Goal: Task Accomplishment & Management: Use online tool/utility

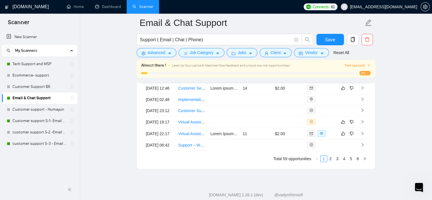
scroll to position [1552, 0]
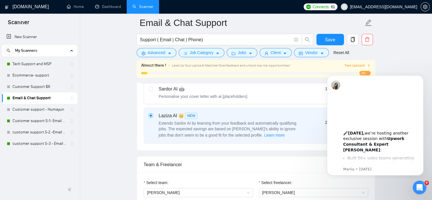
scroll to position [205, 0]
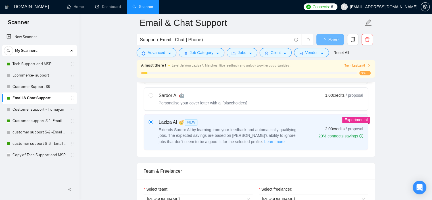
scroll to position [205, 0]
click at [43, 155] on link "Copy of Tech Support and MSP" at bounding box center [40, 154] width 54 height 11
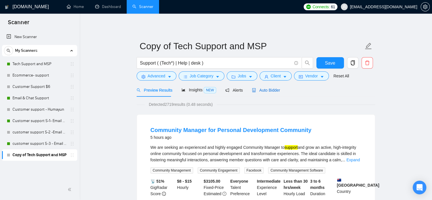
click at [266, 90] on span "Auto Bidder" at bounding box center [266, 90] width 28 height 5
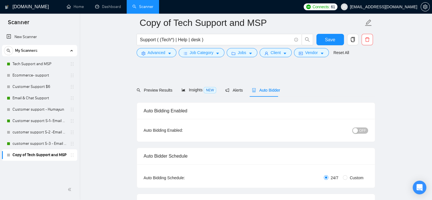
scroll to position [714, 0]
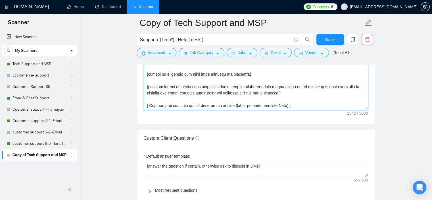
click at [241, 103] on textarea "Cover letter template:" at bounding box center [256, 46] width 224 height 128
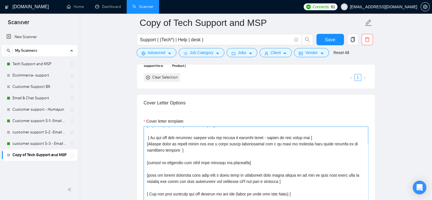
scroll to position [583, 0]
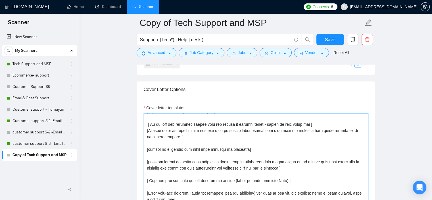
click at [145, 118] on textarea "Cover letter template:" at bounding box center [256, 177] width 224 height 128
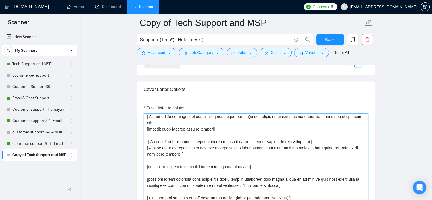
scroll to position [0, 0]
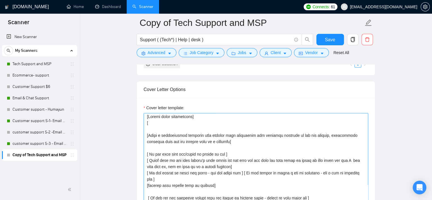
paste textarea "Avoid marketing buzz wording, no robotic wording, no jargon wording, no offense…"
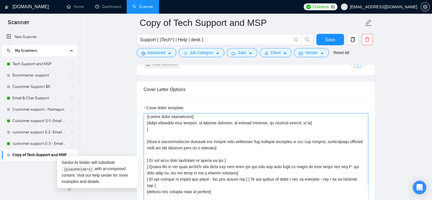
paste textarea "keep tone conversational. Make it feel like the reader and I are having a real …"
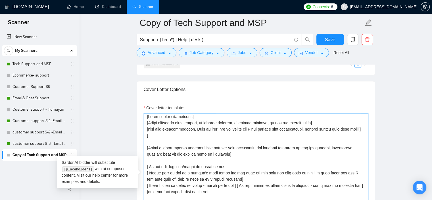
paste textarea "If asked to provide questions follow these instructions (questions must be pro …"
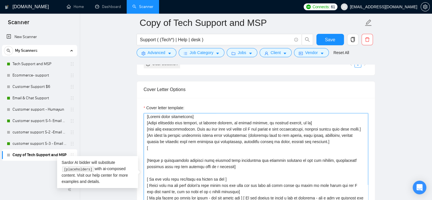
paste textarea "most importantly maintain proper story telling within the sentences and paragra…"
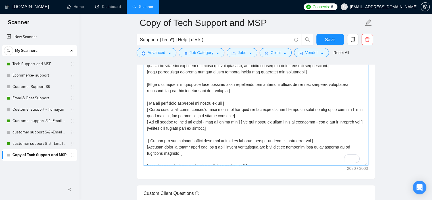
scroll to position [663, 0]
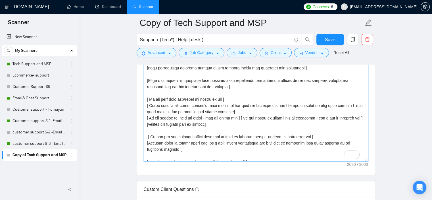
click at [160, 80] on textarea "Cover letter template:" at bounding box center [256, 97] width 224 height 128
click at [164, 80] on textarea "Cover letter template:" at bounding box center [256, 97] width 224 height 128
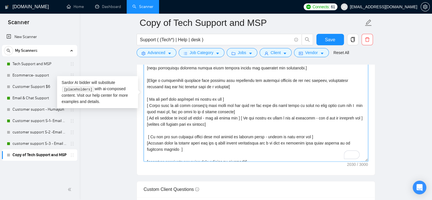
click at [310, 68] on textarea "Cover letter template:" at bounding box center [256, 97] width 224 height 128
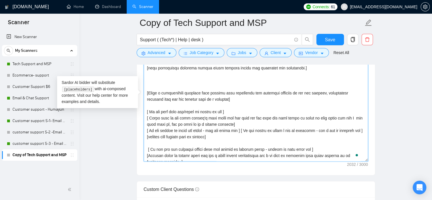
paste textarea "Write a compelling and concise hook to begin a message. The goal is to immediat…"
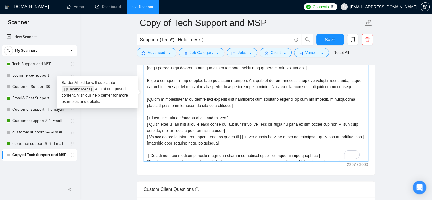
click at [145, 80] on textarea "Cover letter template:" at bounding box center [256, 97] width 224 height 128
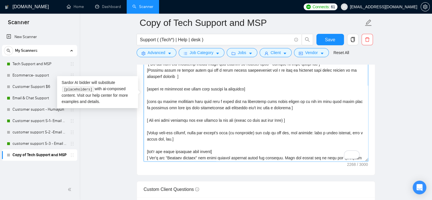
scroll to position [108, 0]
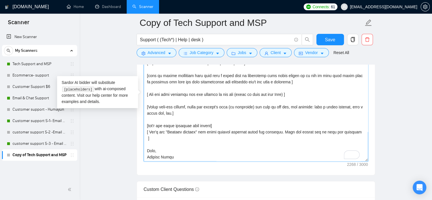
click at [185, 132] on textarea "Cover letter template:" at bounding box center [256, 97] width 224 height 128
click at [213, 128] on textarea "Cover letter template:" at bounding box center [256, 97] width 224 height 128
type textarea "[Follow these istructions] [Avoid marketing buzz wording, no robotic wording, n…"
click at [324, 40] on button "Save" at bounding box center [331, 39] width 28 height 11
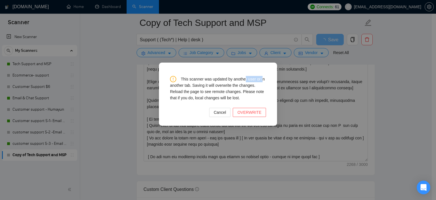
drag, startPoint x: 245, startPoint y: 79, endPoint x: 263, endPoint y: 78, distance: 17.3
click at [263, 78] on div "This scanner was updated by another user or in another tab. Saving it will over…" at bounding box center [218, 88] width 96 height 25
drag, startPoint x: 176, startPoint y: 85, endPoint x: 205, endPoint y: 86, distance: 28.7
click at [205, 86] on div "This scanner was updated by another user or in another tab. Saving it will over…" at bounding box center [218, 88] width 96 height 25
drag, startPoint x: 229, startPoint y: 85, endPoint x: 248, endPoint y: 86, distance: 19.1
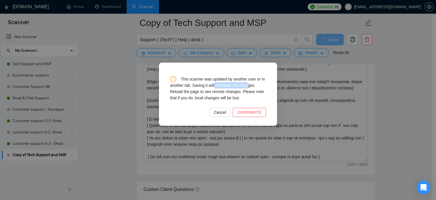
click at [248, 86] on div "This scanner was updated by another user or in another tab. Saving it will over…" at bounding box center [218, 88] width 96 height 25
drag, startPoint x: 173, startPoint y: 93, endPoint x: 213, endPoint y: 93, distance: 40.1
click at [213, 93] on div "This scanner was updated by another user or in another tab. Saving it will over…" at bounding box center [218, 88] width 96 height 25
click at [240, 111] on button "OVERWRITE" at bounding box center [249, 112] width 33 height 9
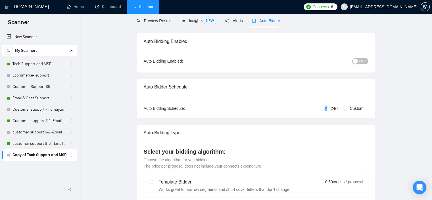
scroll to position [0, 0]
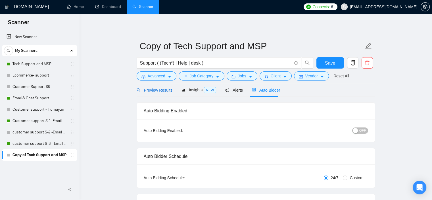
click at [163, 90] on span "Preview Results" at bounding box center [155, 90] width 36 height 5
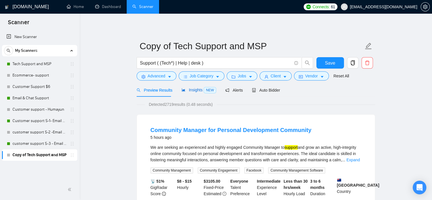
click at [191, 88] on span "Insights NEW" at bounding box center [199, 90] width 35 height 5
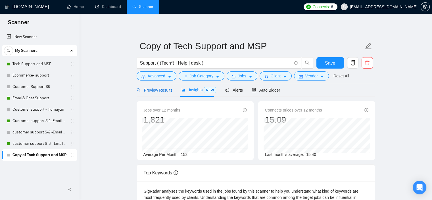
click at [156, 90] on span "Preview Results" at bounding box center [155, 90] width 36 height 5
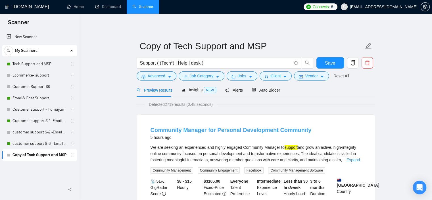
click at [211, 131] on link "Community Manager for Personal Development Community" at bounding box center [231, 130] width 161 height 6
click at [240, 88] on span "Alerts" at bounding box center [234, 90] width 18 height 5
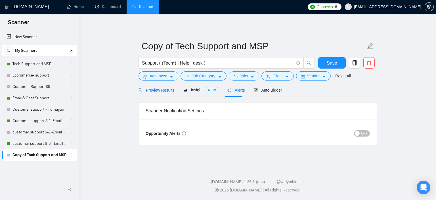
click at [155, 91] on span "Preview Results" at bounding box center [157, 90] width 36 height 5
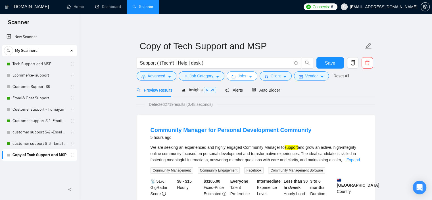
click at [235, 76] on button "Jobs" at bounding box center [242, 75] width 31 height 9
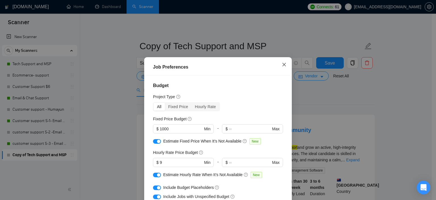
click at [283, 65] on icon "close" at bounding box center [284, 64] width 3 height 3
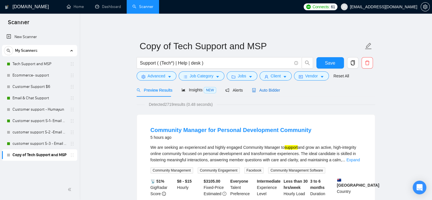
click at [261, 90] on span "Auto Bidder" at bounding box center [266, 90] width 28 height 5
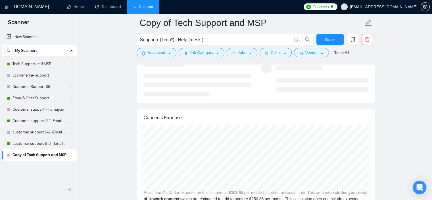
scroll to position [1046, 0]
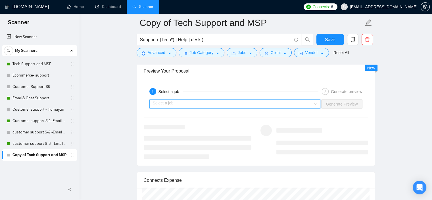
click at [294, 103] on input "search" at bounding box center [233, 103] width 160 height 9
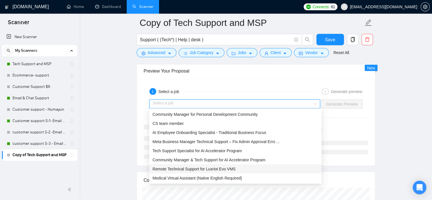
click at [225, 168] on span "Remote Technical Support for Luxriot Evo VMS" at bounding box center [194, 168] width 83 height 5
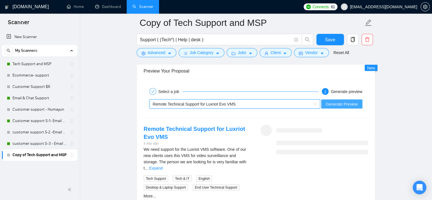
click at [341, 103] on span "Generate Preview" at bounding box center [342, 104] width 32 height 6
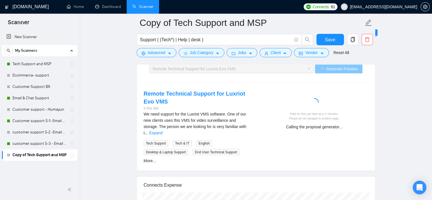
scroll to position [1062, 0]
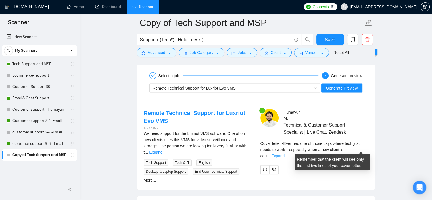
click at [285, 153] on link "Expand" at bounding box center [277, 155] width 13 height 5
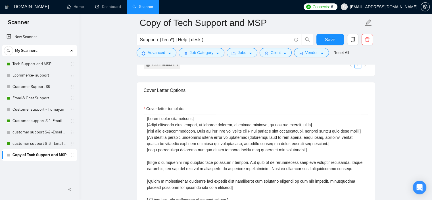
scroll to position [586, 0]
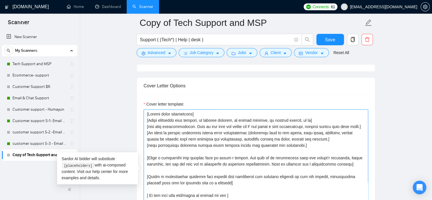
drag, startPoint x: 236, startPoint y: 181, endPoint x: 147, endPoint y: 174, distance: 89.8
click at [147, 174] on textarea "Cover letter template:" at bounding box center [256, 173] width 224 height 128
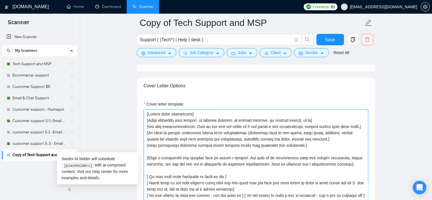
click at [199, 111] on textarea "Cover letter template:" at bounding box center [256, 173] width 224 height 128
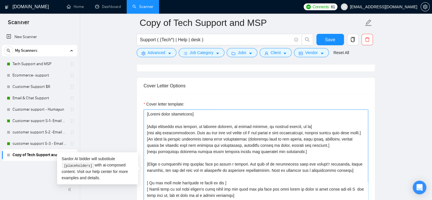
click at [304, 153] on textarea "Cover letter template:" at bounding box center [256, 173] width 224 height 128
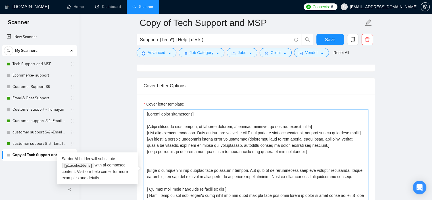
drag, startPoint x: 198, startPoint y: 113, endPoint x: 144, endPoint y: 113, distance: 54.3
click at [144, 113] on textarea "Cover letter template:" at bounding box center [256, 173] width 224 height 128
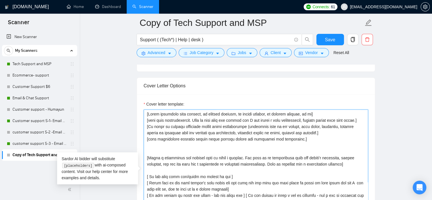
click at [324, 116] on textarea "Cover letter template:" at bounding box center [256, 173] width 224 height 128
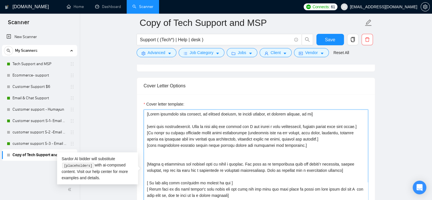
click at [360, 127] on textarea "Cover letter template:" at bounding box center [256, 173] width 224 height 128
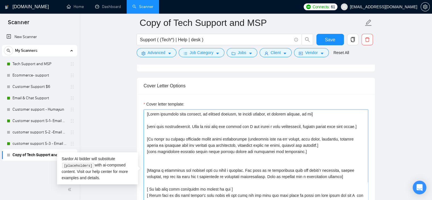
click at [337, 146] on textarea "Cover letter template:" at bounding box center [256, 173] width 224 height 128
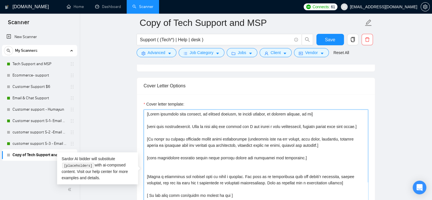
click at [309, 157] on textarea "Cover letter template:" at bounding box center [256, 173] width 224 height 128
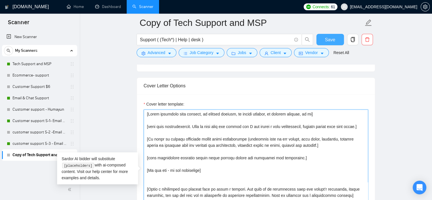
type textarea "[Avoid marketing buzz wording, no robotic wording, no jargon wording, no offens…"
click at [336, 41] on button "Save" at bounding box center [331, 39] width 28 height 11
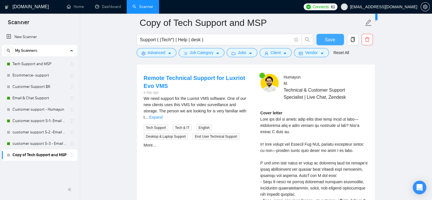
scroll to position [1048, 0]
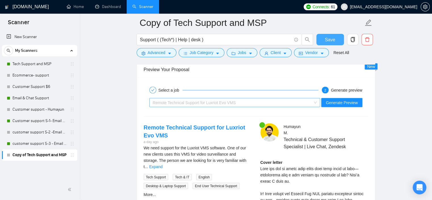
click at [291, 100] on div "Remote Technical Support for Luxriot Evo VMS" at bounding box center [232, 102] width 159 height 9
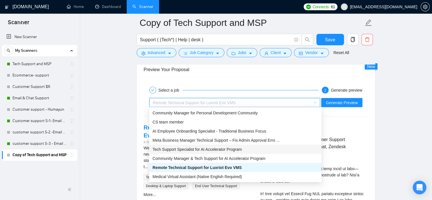
click at [228, 147] on span "Tech Support Specialist for AI Accelerator Program" at bounding box center [197, 149] width 89 height 5
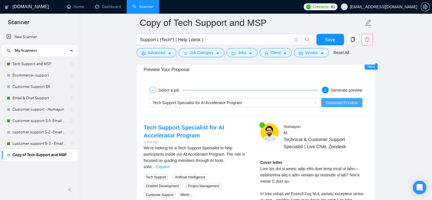
click at [333, 103] on span "Generate Preview" at bounding box center [342, 102] width 32 height 6
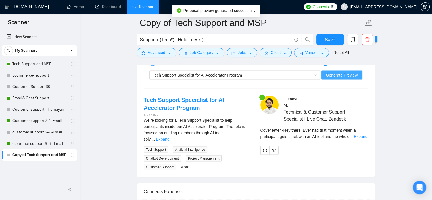
scroll to position [1081, 0]
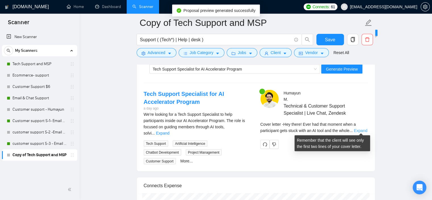
click at [361, 128] on link "Expand" at bounding box center [360, 130] width 13 height 5
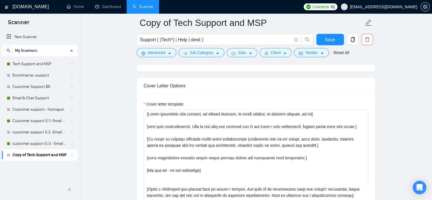
scroll to position [591, 0]
